Goal: Check status: Check status

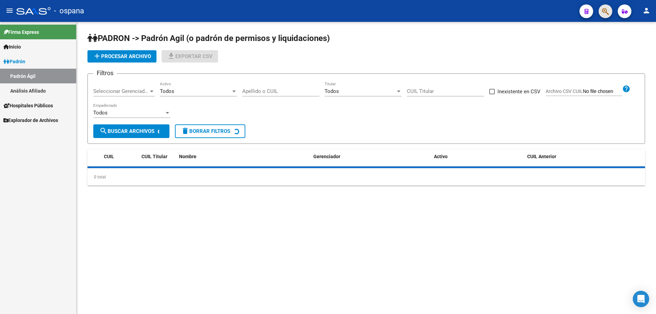
click at [604, 7] on span "button" at bounding box center [605, 11] width 7 height 14
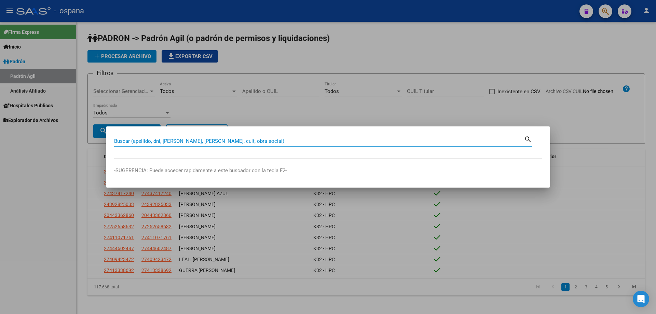
click at [225, 144] on input "Buscar (apellido, dni, [PERSON_NAME], [PERSON_NAME], cuit, obra social)" at bounding box center [319, 141] width 410 height 6
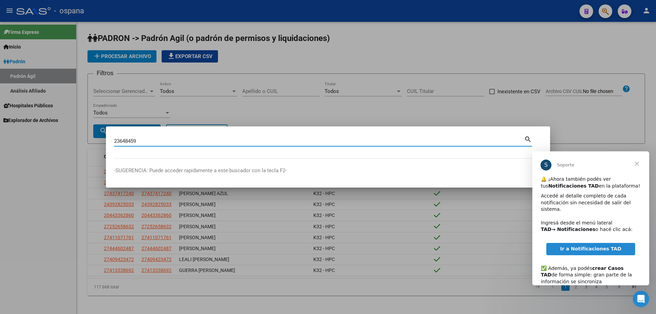
type input "23648459"
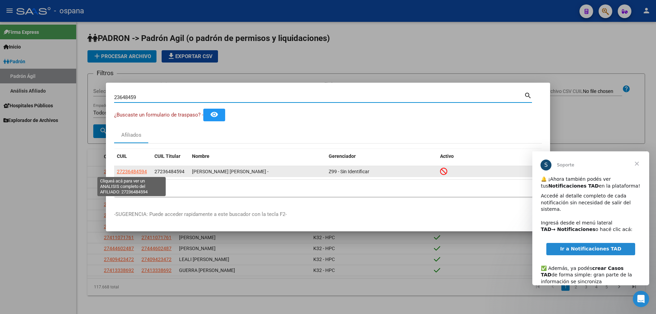
click at [140, 172] on span "27236484594" at bounding box center [132, 171] width 30 height 5
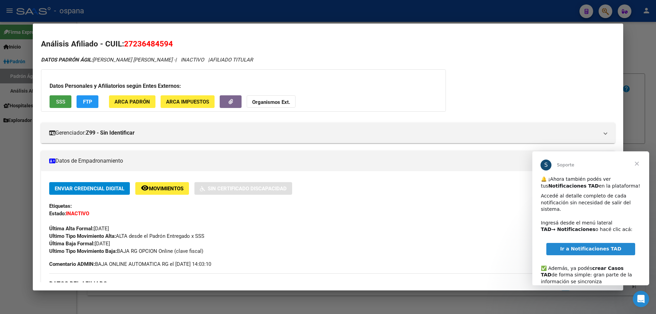
click at [58, 99] on span "SSS" at bounding box center [60, 102] width 9 height 6
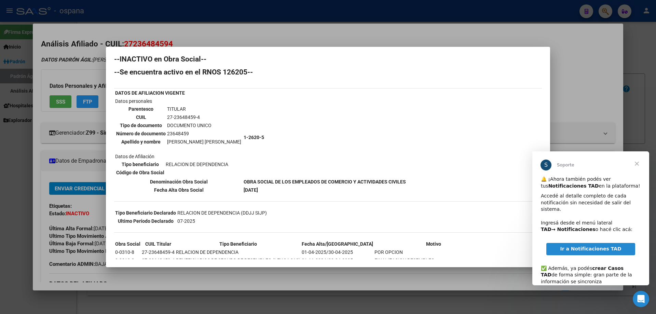
scroll to position [4, 0]
click at [243, 181] on b "OBRA SOCIAL DE LOS EMPLEADOS DE COMERCIO Y ACTIVIDADES CIVILES" at bounding box center [324, 182] width 162 height 5
click at [257, 136] on td "1-2620-5" at bounding box center [324, 138] width 163 height 80
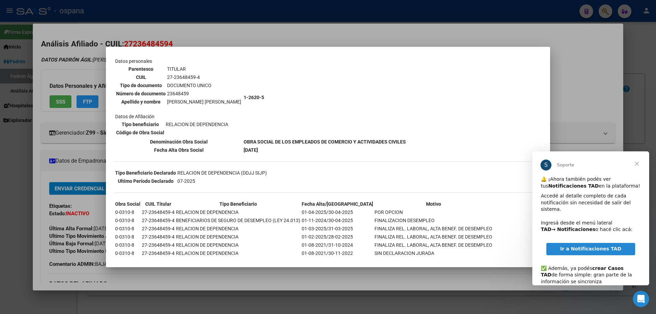
scroll to position [107, 0]
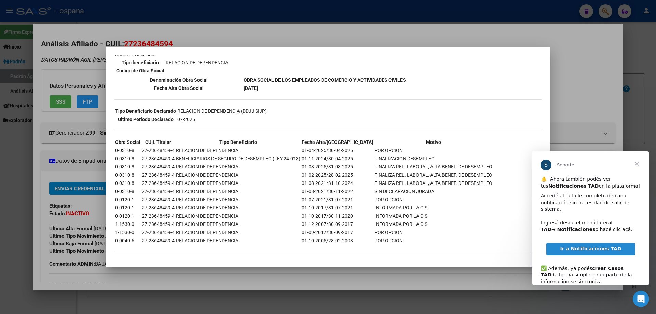
drag, startPoint x: 147, startPoint y: 150, endPoint x: 370, endPoint y: 149, distance: 222.9
click at [370, 149] on tr "0-0310-8 27-23648459-4 RELACION DE DEPENDENCIA 01-04-2025/30-04-2025 POR OPCION" at bounding box center [304, 150] width 378 height 8
click at [494, 105] on div "--INACTIVO en Obra Social-- --Se encuentra activo en el RNOS 126205-- DATOS DE …" at bounding box center [327, 106] width 427 height 305
click at [290, 145] on th "Tipo Beneficiario" at bounding box center [237, 142] width 125 height 8
click at [639, 98] on div at bounding box center [328, 157] width 656 height 314
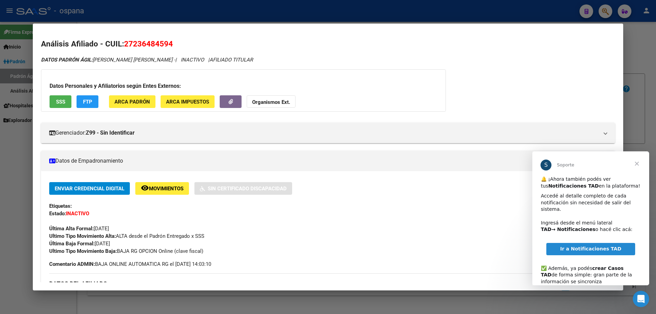
click at [639, 98] on div at bounding box center [328, 157] width 656 height 314
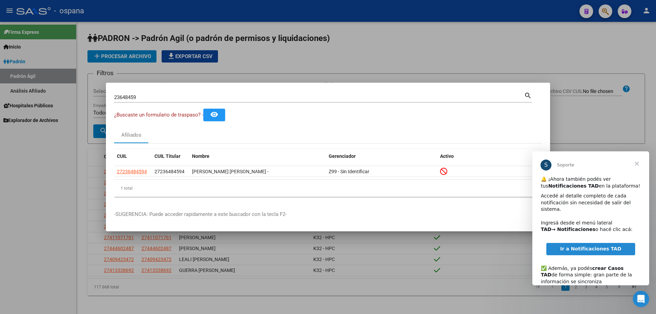
click at [137, 95] on input "23648459" at bounding box center [319, 97] width 410 height 6
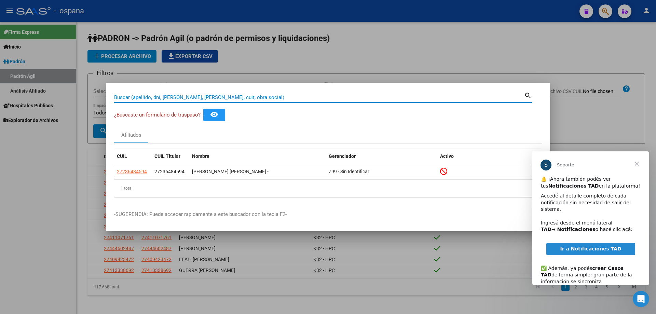
paste input "48915675"
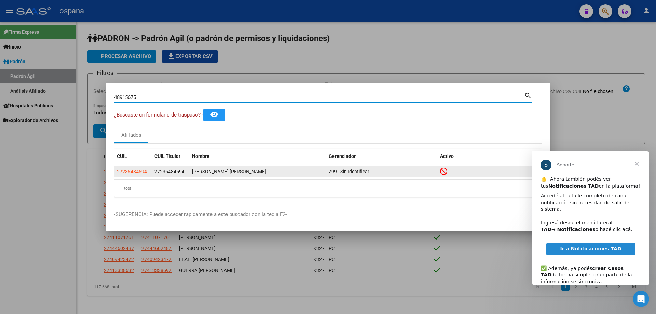
type input "48915675"
